Goal: Task Accomplishment & Management: Manage account settings

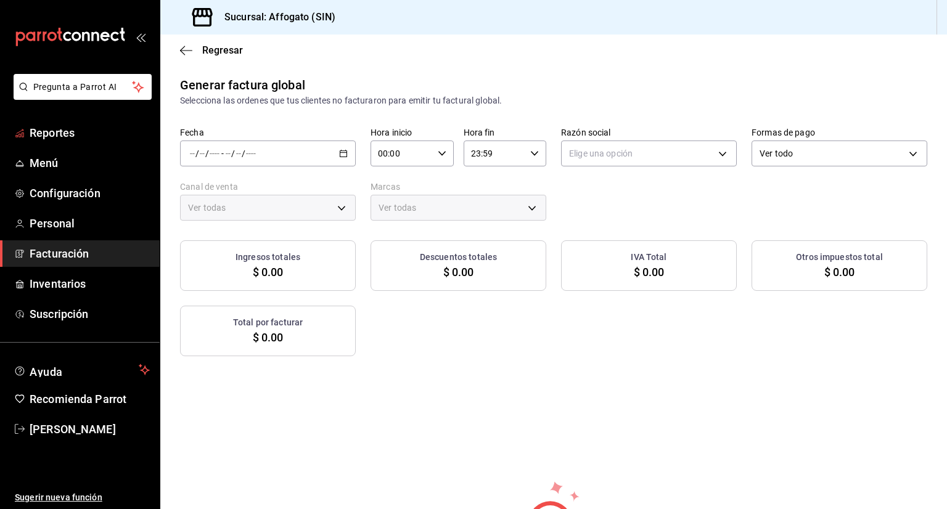
type input "PARROT,UBER_EATS,RAPPI,DIDI_FOOD,ONLINE"
click at [84, 252] on span "Facturación" at bounding box center [90, 253] width 120 height 17
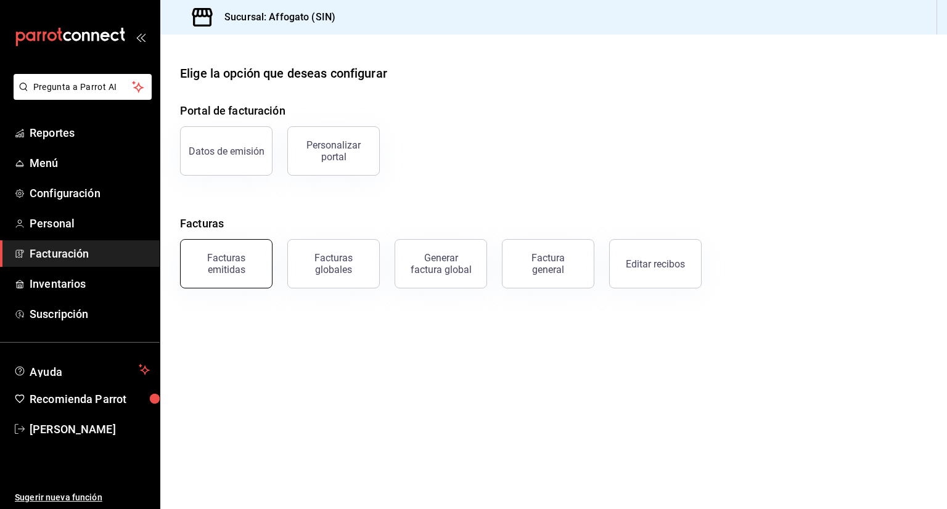
click at [230, 258] on div "Facturas emitidas" at bounding box center [226, 263] width 76 height 23
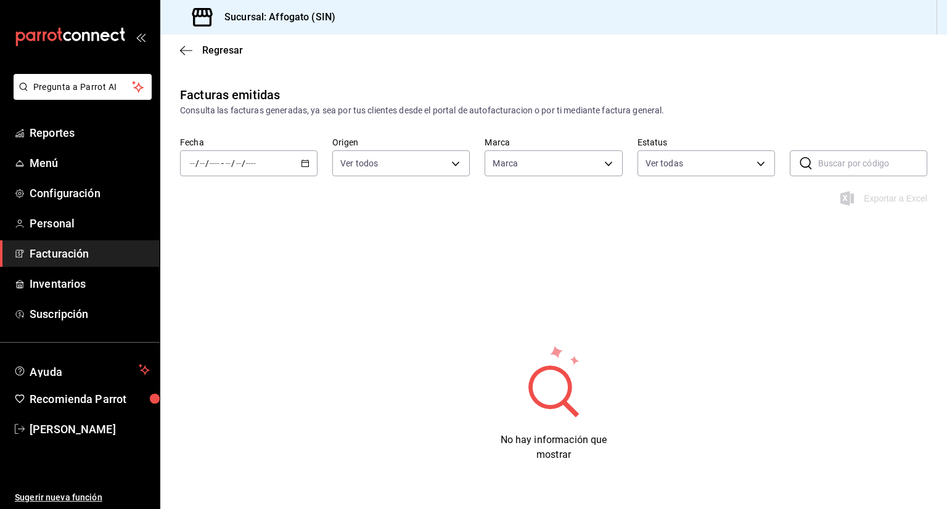
type input "bbc168be-d95f-4a83-8cf4-7438ee6b39ac"
click at [306, 159] on icon "button" at bounding box center [305, 163] width 9 height 9
click at [237, 287] on span "Mes actual" at bounding box center [239, 283] width 96 height 13
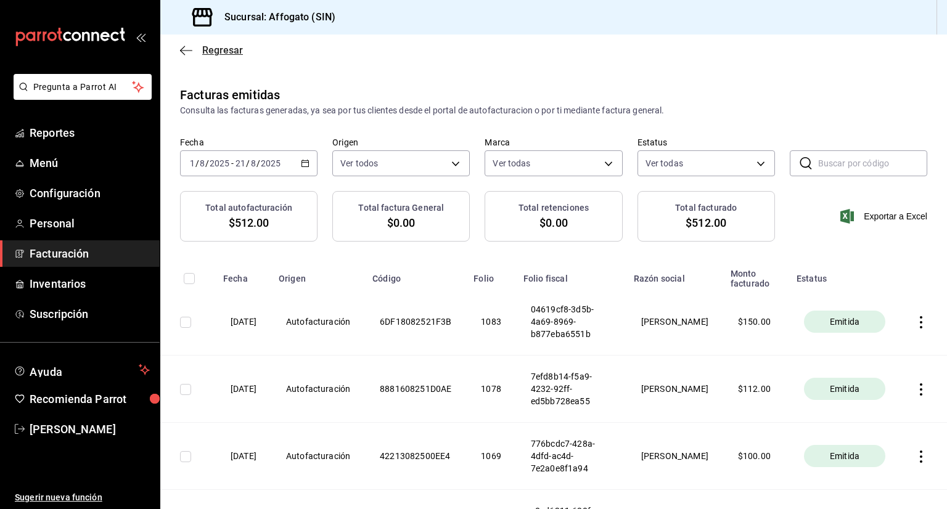
click at [186, 49] on icon "button" at bounding box center [186, 50] width 12 height 11
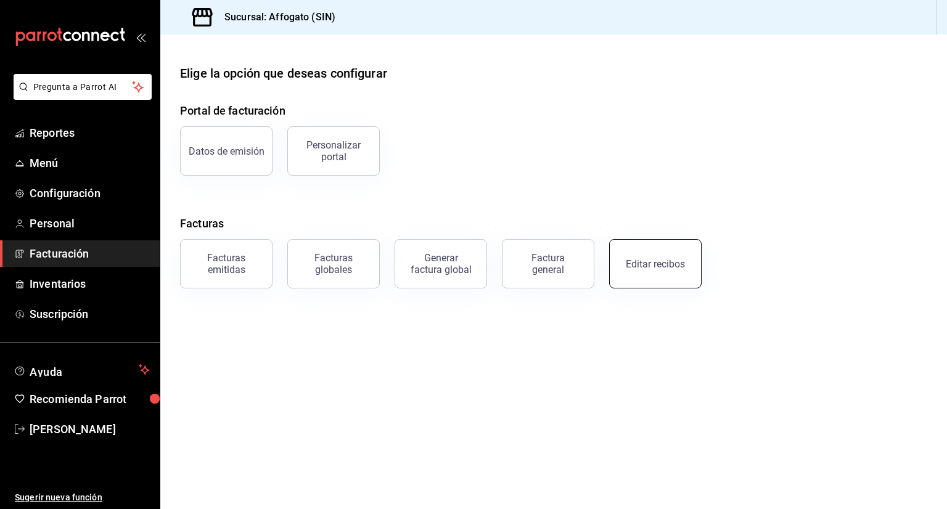
click at [669, 276] on button "Editar recibos" at bounding box center [655, 263] width 92 height 49
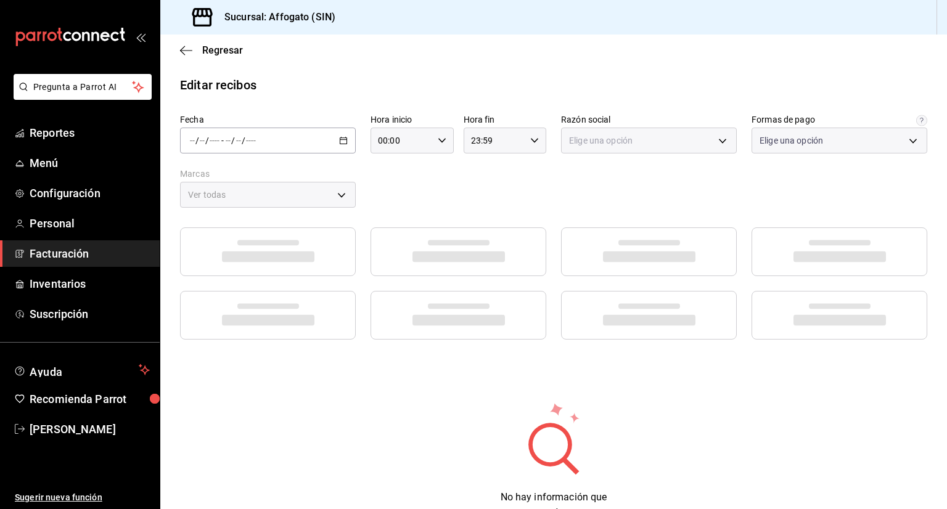
type input "1db67f47-450b-4ae6-8e35-7ef6388c7fc5"
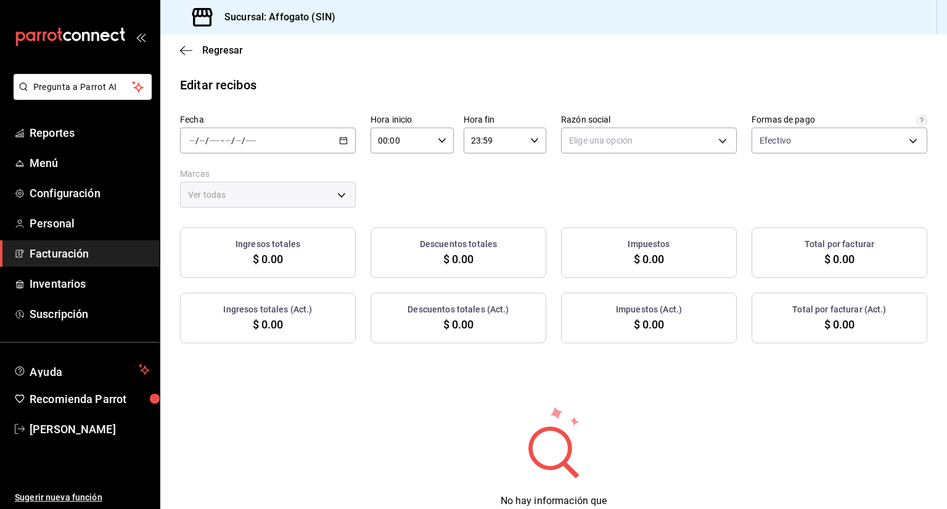
click at [343, 139] on icon "button" at bounding box center [343, 140] width 9 height 9
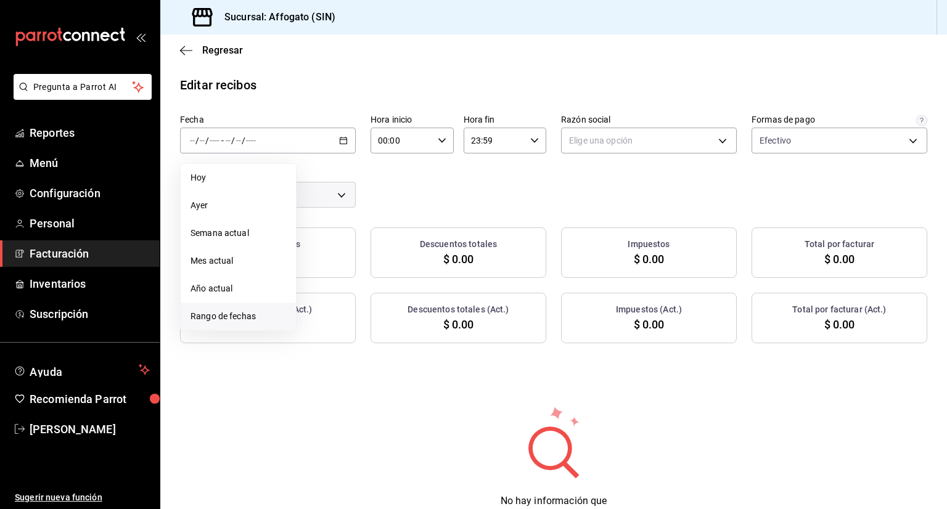
click at [255, 316] on span "Rango de fechas" at bounding box center [239, 316] width 96 height 13
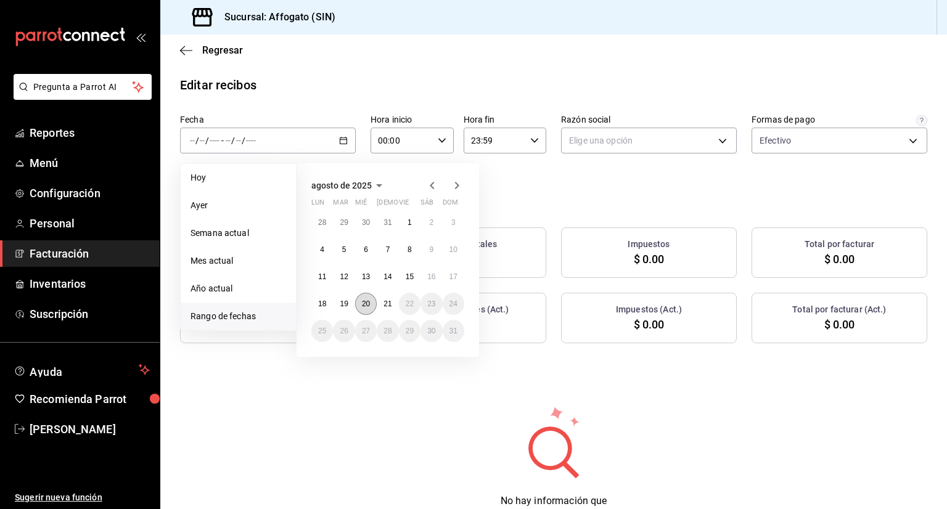
click at [368, 303] on abbr "20" at bounding box center [366, 304] width 8 height 9
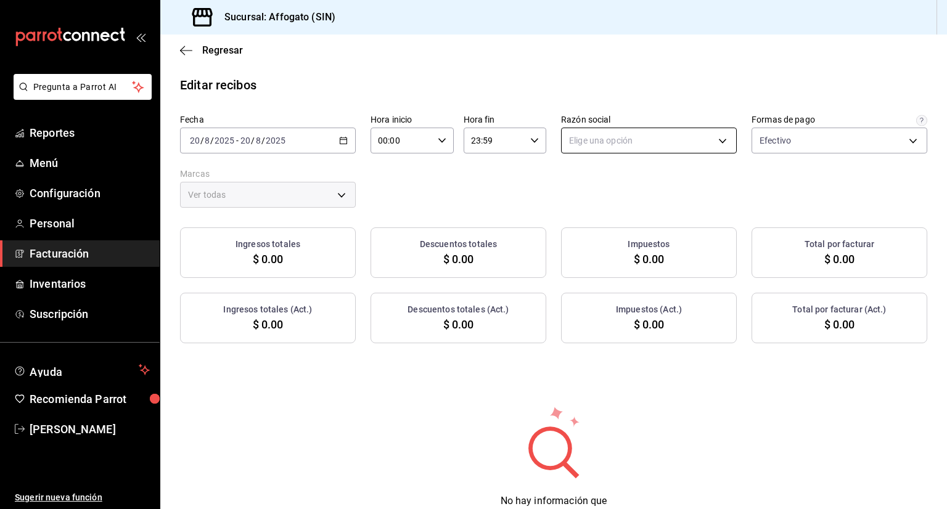
click at [710, 141] on body "Pregunta a Parrot AI Reportes Menú Configuración Personal Facturación Inventari…" at bounding box center [473, 254] width 947 height 509
click at [619, 202] on li "[PERSON_NAME]" at bounding box center [643, 203] width 172 height 23
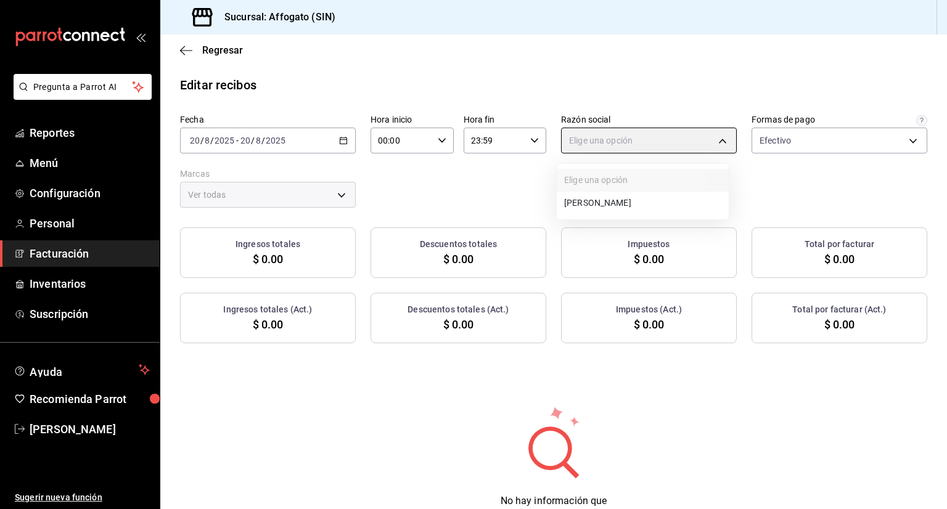
type input "75c015e8-5138-4c17-886d-1abe1406d2d4"
type input "bbc168be-d95f-4a83-8cf4-7438ee6b39ac"
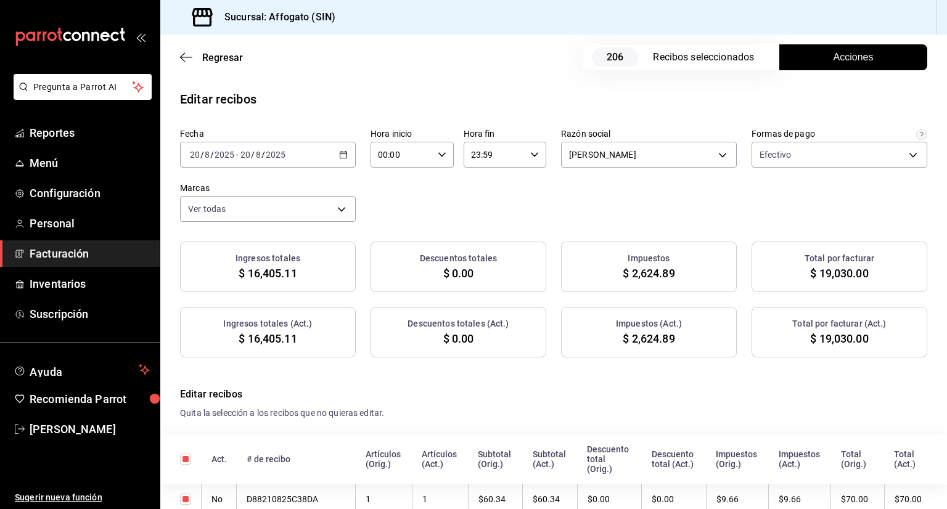
click at [834, 59] on span "Acciones" at bounding box center [854, 57] width 40 height 15
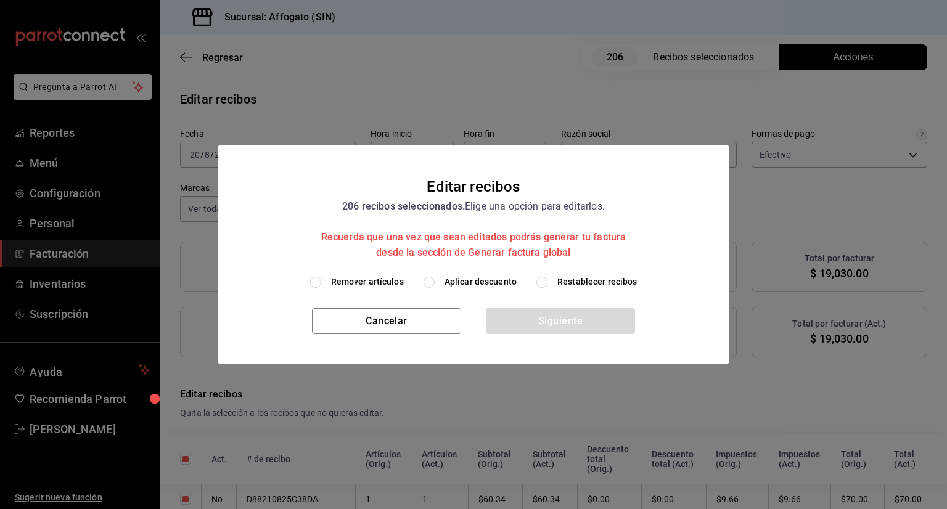
click at [318, 282] on input "Remover artículos" at bounding box center [315, 282] width 11 height 11
radio input "true"
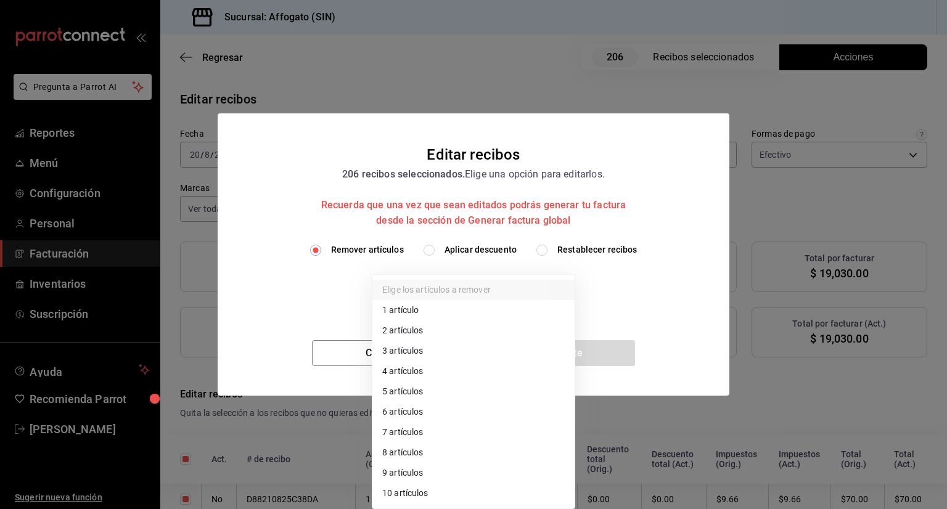
click at [560, 281] on body "Pregunta a Parrot AI Reportes Menú Configuración Personal Facturación Inventari…" at bounding box center [473, 254] width 947 height 509
click at [404, 305] on li "1 artículo" at bounding box center [473, 310] width 202 height 20
type input "1"
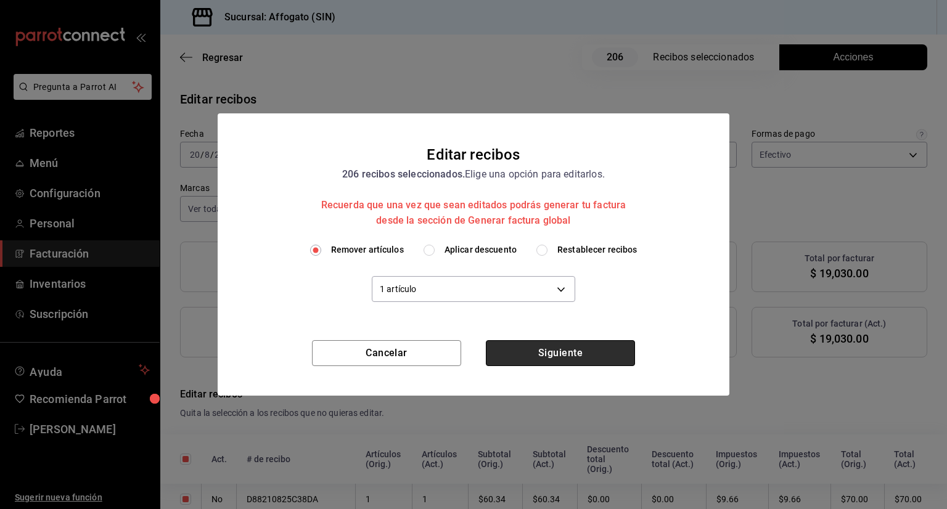
click at [538, 354] on button "Siguiente" at bounding box center [560, 353] width 149 height 26
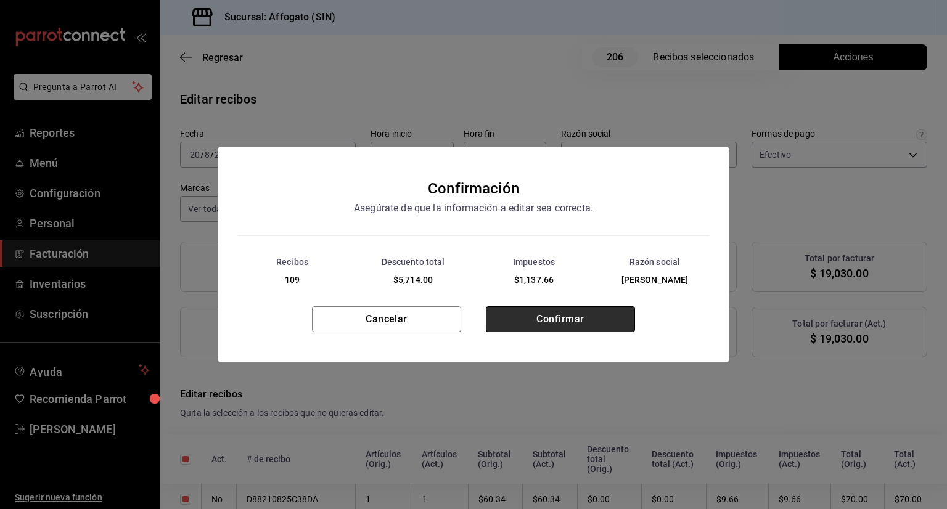
click at [586, 326] on button "Confirmar" at bounding box center [560, 319] width 149 height 26
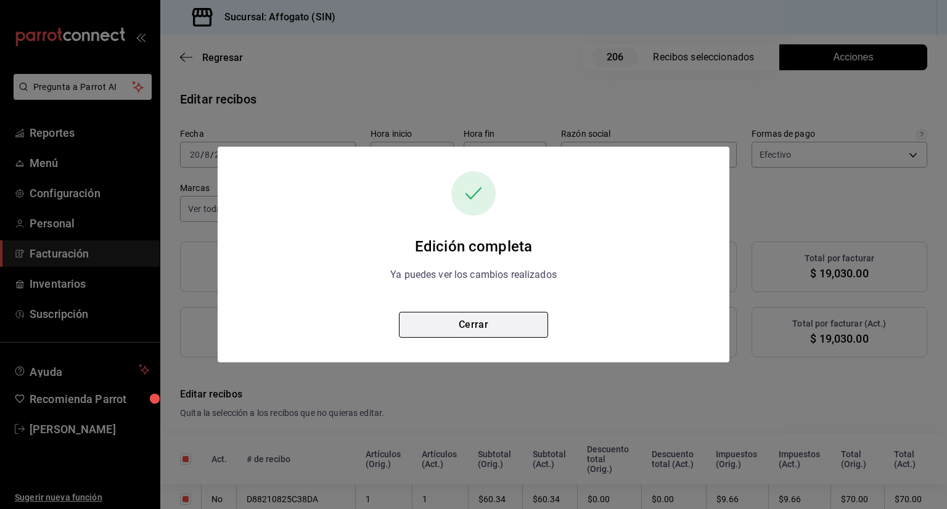
click at [478, 335] on button "Cerrar" at bounding box center [473, 325] width 149 height 26
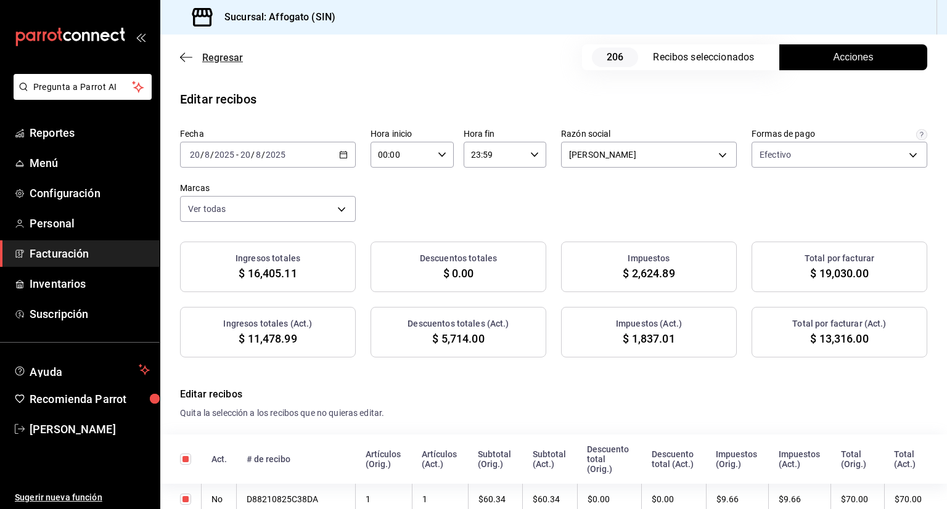
click at [215, 55] on span "Regresar" at bounding box center [222, 58] width 41 height 12
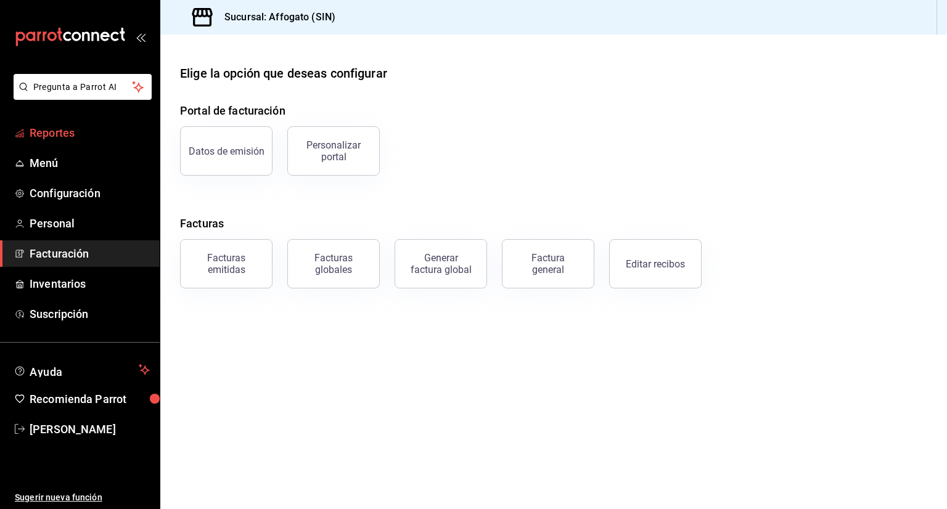
click at [101, 136] on span "Reportes" at bounding box center [90, 133] width 120 height 17
